Goal: Task Accomplishment & Management: Manage account settings

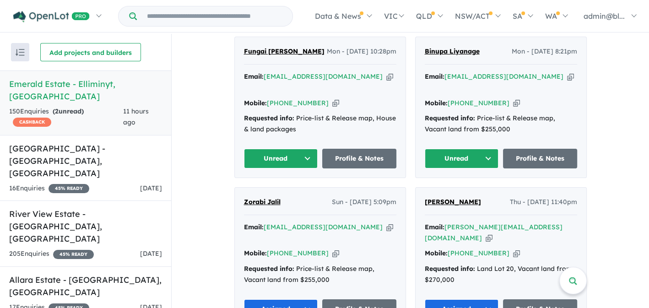
scroll to position [365, 0]
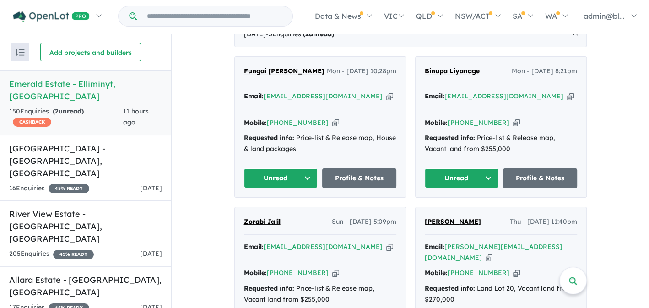
click at [567, 101] on icon "button" at bounding box center [570, 96] width 7 height 10
click at [513, 118] on icon "button" at bounding box center [516, 123] width 7 height 10
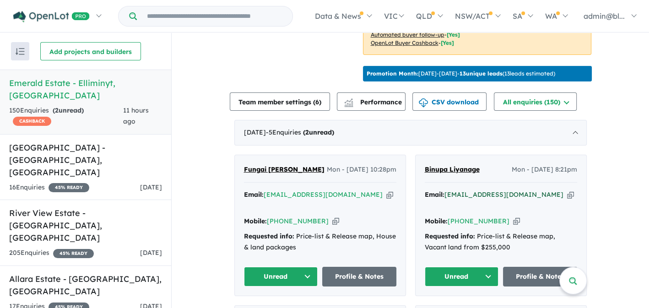
scroll to position [296, 0]
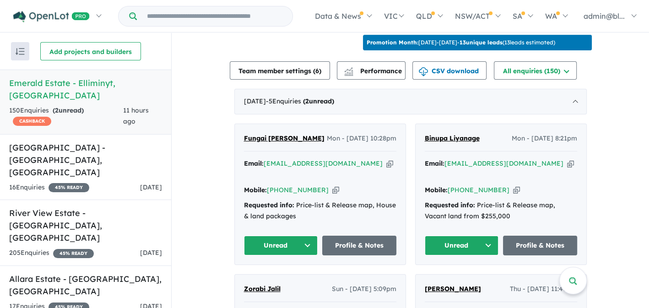
click at [452, 249] on button "Unread" at bounding box center [461, 246] width 74 height 20
click at [449, 291] on button "Assigned" at bounding box center [465, 287] width 80 height 21
click at [332, 195] on icon "button" at bounding box center [335, 190] width 7 height 10
click at [386, 168] on icon "button" at bounding box center [389, 164] width 7 height 10
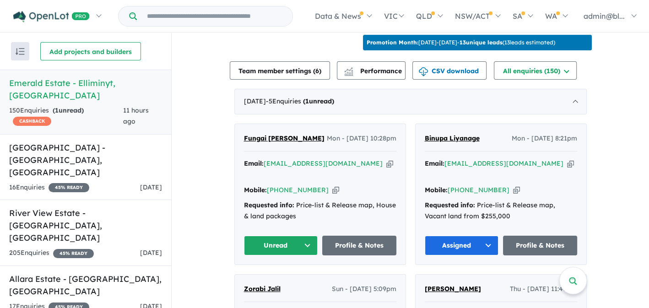
click at [332, 195] on icon "button" at bounding box center [335, 190] width 7 height 10
click at [297, 254] on button "Unread" at bounding box center [281, 246] width 74 height 20
click at [279, 269] on button "Unread" at bounding box center [284, 266] width 80 height 21
click at [281, 253] on button "Unread" at bounding box center [281, 246] width 74 height 20
click at [277, 292] on button "Assigned" at bounding box center [284, 287] width 80 height 21
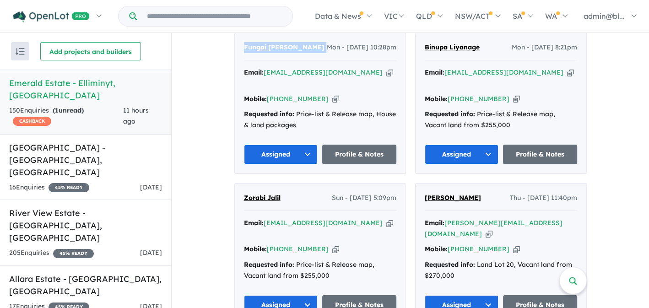
scroll to position [449, 0]
